Goal: Task Accomplishment & Management: Use online tool/utility

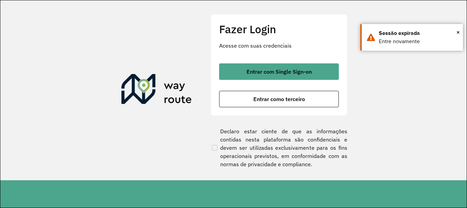
scroll to position [207, 0]
click at [241, 98] on button "Entrar como terceiro" at bounding box center [279, 99] width 120 height 16
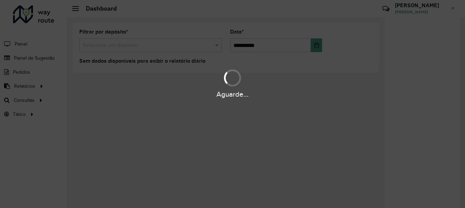
scroll to position [207, 0]
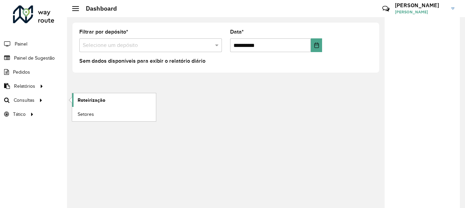
click at [85, 102] on span "Roteirização" at bounding box center [92, 99] width 28 height 7
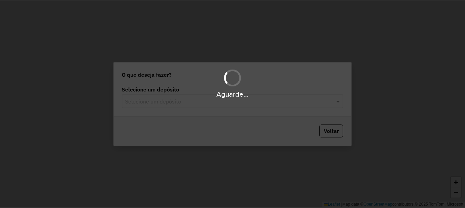
scroll to position [207, 0]
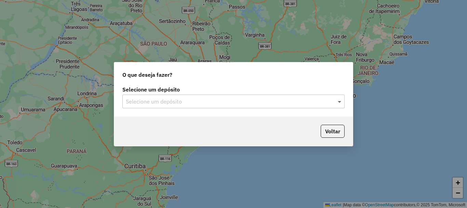
click at [338, 102] on span at bounding box center [340, 101] width 9 height 8
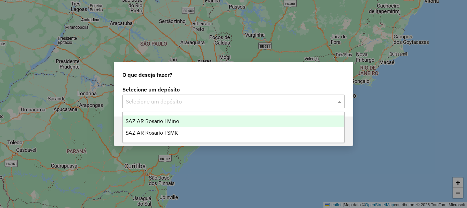
click at [143, 123] on span "SAZ AR Rosario I Mino" at bounding box center [152, 121] width 54 height 6
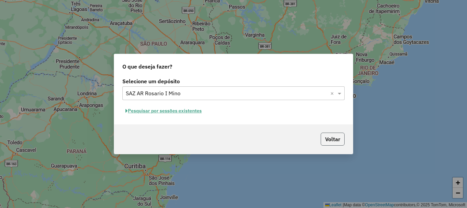
click at [336, 140] on button "Voltar" at bounding box center [333, 138] width 24 height 13
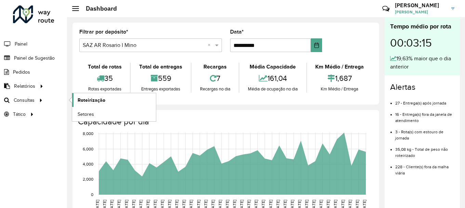
click at [93, 97] on span "Roteirização" at bounding box center [92, 99] width 28 height 7
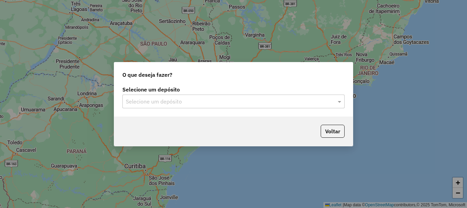
scroll to position [207, 0]
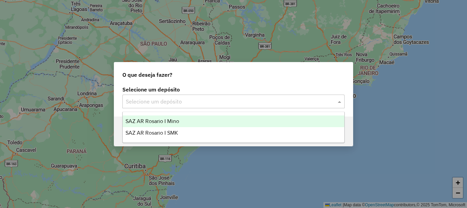
click at [341, 100] on span at bounding box center [340, 101] width 9 height 8
click at [153, 122] on span "SAZ AR Rosario I Mino" at bounding box center [152, 121] width 54 height 6
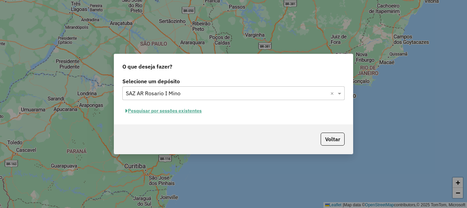
click at [155, 112] on button "Pesquisar por sessões existentes" at bounding box center [163, 110] width 82 height 11
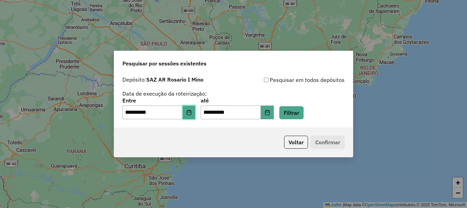
click at [189, 113] on button "Choose Date" at bounding box center [189, 112] width 13 height 14
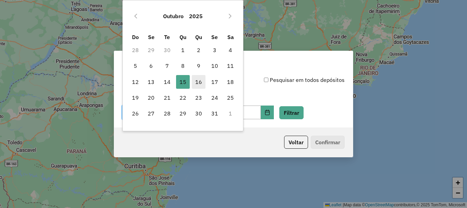
click at [199, 84] on span "16" at bounding box center [199, 82] width 14 height 14
type input "**********"
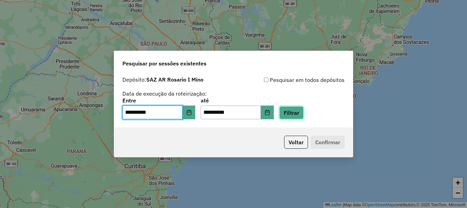
click at [298, 114] on button "Filtrar" at bounding box center [291, 112] width 24 height 13
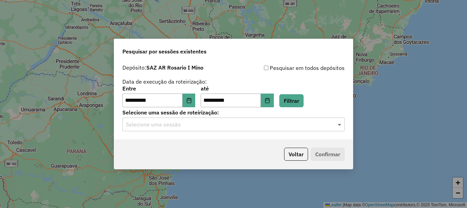
click at [339, 123] on span at bounding box center [340, 124] width 9 height 8
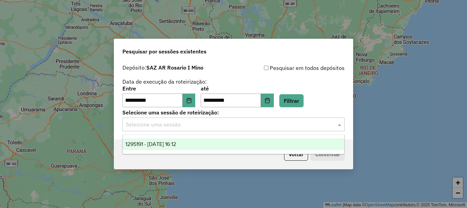
click at [149, 145] on span "1295191 - 16/10/2025 16:12" at bounding box center [150, 144] width 51 height 6
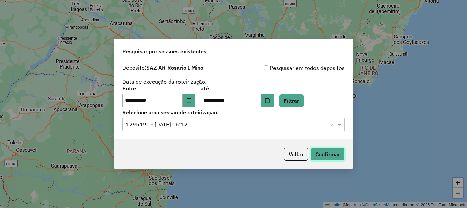
click at [334, 153] on button "Confirmar" at bounding box center [328, 153] width 34 height 13
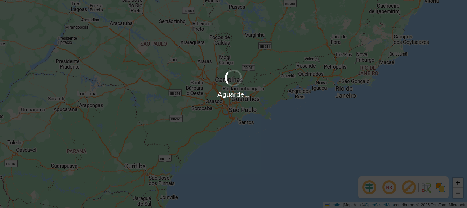
scroll to position [207, 0]
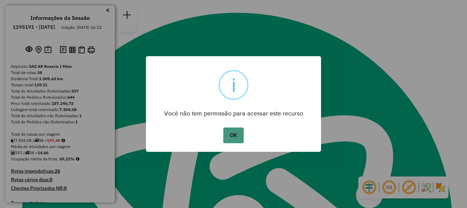
click at [238, 132] on button "OK" at bounding box center [233, 135] width 20 height 16
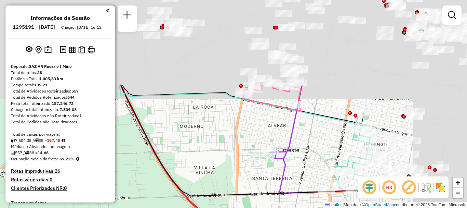
drag, startPoint x: 334, startPoint y: 46, endPoint x: 182, endPoint y: 158, distance: 188.7
click at [184, 157] on div "Janela de atendimento Grade de atendimento Capacidade Transportadoras Veículos …" at bounding box center [233, 104] width 467 height 208
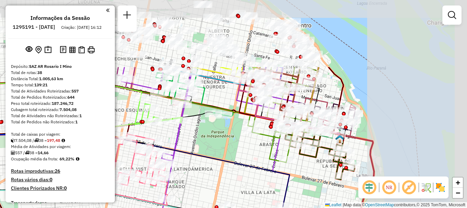
drag, startPoint x: 346, startPoint y: 71, endPoint x: 225, endPoint y: 154, distance: 146.6
click at [225, 154] on div "Janela de atendimento Grade de atendimento Capacidade Transportadoras Veículos …" at bounding box center [233, 104] width 467 height 208
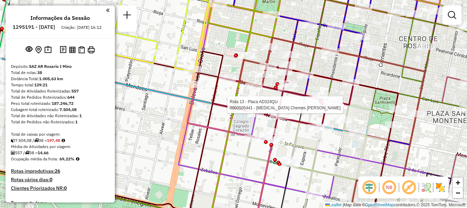
click at [301, 108] on div at bounding box center [300, 104] width 17 height 7
select select "**********"
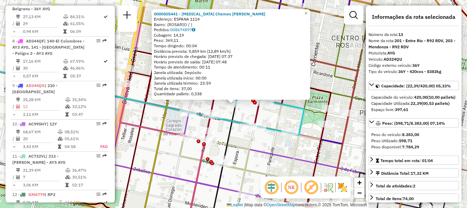
scroll to position [722, 0]
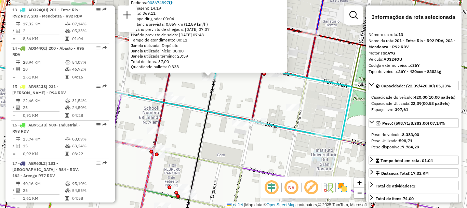
click at [268, 98] on div "0000505441 - [MEDICAL_DATA] Chemes [PERSON_NAME]: ESPANA 1114 Bairro: ([GEOGRAP…" at bounding box center [233, 104] width 467 height 208
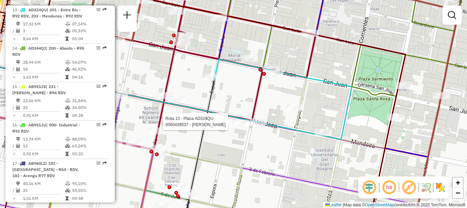
select select "**********"
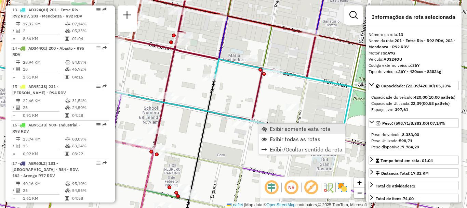
click at [274, 129] on span "Exibir somente esta rota" at bounding box center [300, 128] width 61 height 5
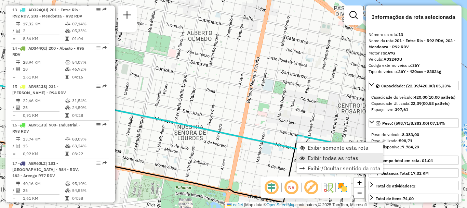
click at [314, 159] on span "Exibir todas as rotas" at bounding box center [333, 157] width 51 height 5
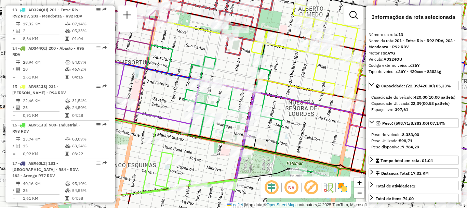
drag, startPoint x: 199, startPoint y: 157, endPoint x: 310, endPoint y: 133, distance: 113.8
click at [310, 133] on div "Janela de atendimento Grade de atendimento Capacidade Transportadoras Veículos …" at bounding box center [233, 104] width 467 height 208
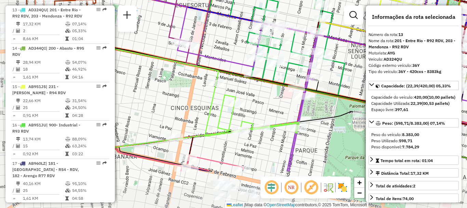
drag, startPoint x: 167, startPoint y: 131, endPoint x: 208, endPoint y: 97, distance: 53.2
click at [208, 97] on div "Janela de atendimento Grade de atendimento Capacidade Transportadoras Veículos …" at bounding box center [233, 104] width 467 height 208
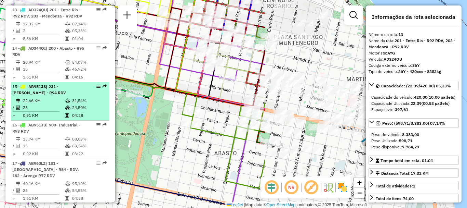
drag, startPoint x: 253, startPoint y: 98, endPoint x: 50, endPoint y: 87, distance: 203.4
click at [50, 87] on hb-router-mapa "Informações da Sessão 1295191 - [DATE] Criação: [DATE] 16:12 Depósito: SAZ AR R…" at bounding box center [233, 104] width 467 height 208
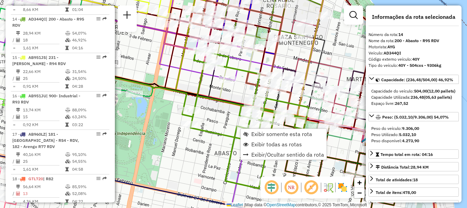
scroll to position [760, 0]
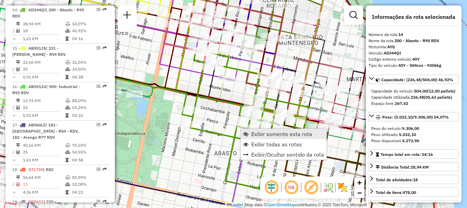
click at [255, 133] on span "Exibir somente esta rota" at bounding box center [281, 133] width 61 height 5
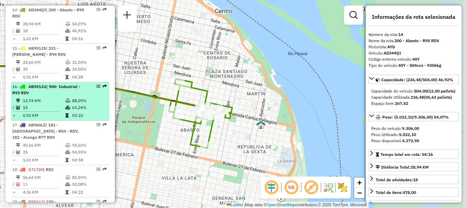
drag, startPoint x: 252, startPoint y: 127, endPoint x: 88, endPoint y: 106, distance: 165.8
click at [88, 106] on hb-router-mapa "Informações da Sessão 1295191 - [DATE] Criação: [DATE] 16:12 Depósito: SAZ AR R…" at bounding box center [233, 104] width 467 height 208
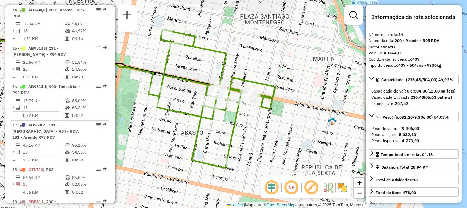
drag, startPoint x: 186, startPoint y: 125, endPoint x: 194, endPoint y: 82, distance: 43.8
click at [194, 82] on icon at bounding box center [216, 98] width 118 height 138
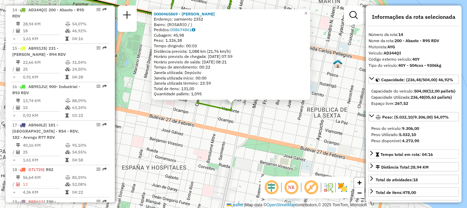
scroll to position [34, 0]
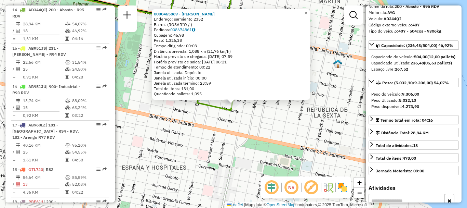
click at [297, 166] on div "0000465869 - sosa [PERSON_NAME]: sarmiento 2352 Bairro: ([GEOGRAPHIC_DATA] / ) …" at bounding box center [233, 104] width 467 height 208
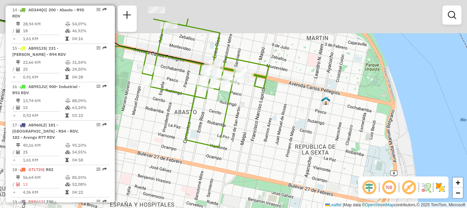
drag, startPoint x: 262, startPoint y: 113, endPoint x: 253, endPoint y: 154, distance: 42.1
click at [253, 154] on div "Janela de atendimento Grade de atendimento Capacidade Transportadoras Veículos …" at bounding box center [233, 104] width 467 height 208
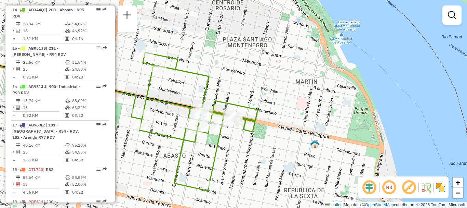
drag, startPoint x: 202, startPoint y: 98, endPoint x: 192, endPoint y: 136, distance: 39.6
click at [192, 136] on icon at bounding box center [199, 121] width 118 height 138
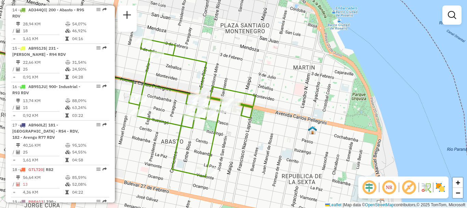
drag, startPoint x: 199, startPoint y: 164, endPoint x: 205, endPoint y: 141, distance: 24.0
click at [205, 141] on div "Janela de atendimento Grade de atendimento Capacidade Transportadoras Veículos …" at bounding box center [233, 104] width 467 height 208
select select "**********"
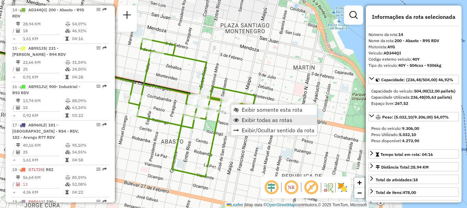
click at [273, 120] on span "Exibir todas as rotas" at bounding box center [267, 119] width 51 height 5
